Goal: Transaction & Acquisition: Book appointment/travel/reservation

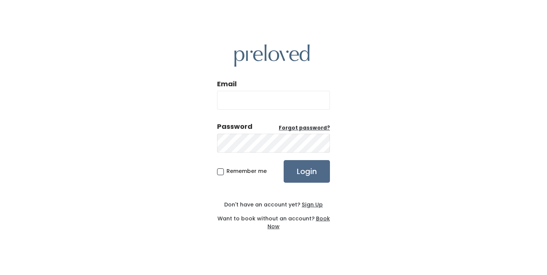
click at [277, 227] on u "Book Now" at bounding box center [299, 222] width 62 height 15
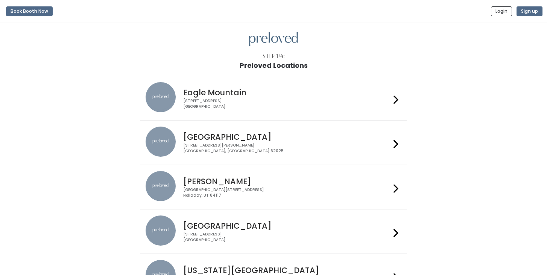
click at [288, 182] on h4 "Holladay" at bounding box center [286, 181] width 207 height 9
click at [278, 175] on div "[PERSON_NAME] [GEOGRAPHIC_DATA], [STREET_ADDRESS]" at bounding box center [285, 184] width 210 height 27
